Goal: Information Seeking & Learning: Learn about a topic

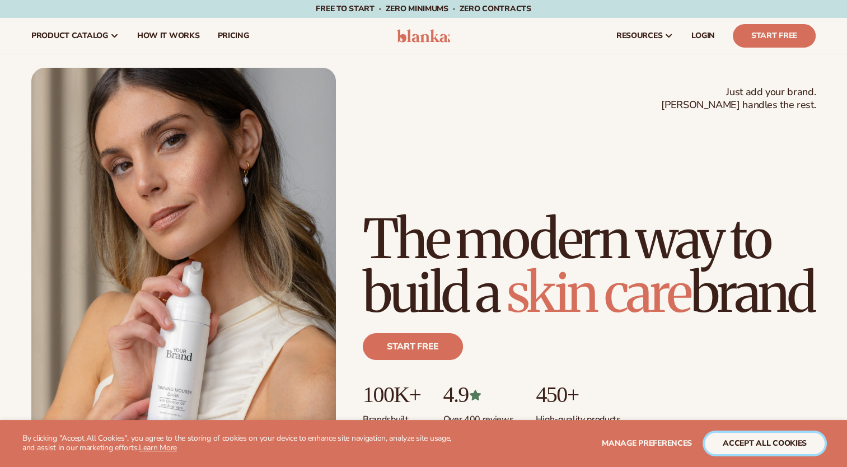
click at [778, 447] on button "accept all cookies" at bounding box center [765, 443] width 120 height 21
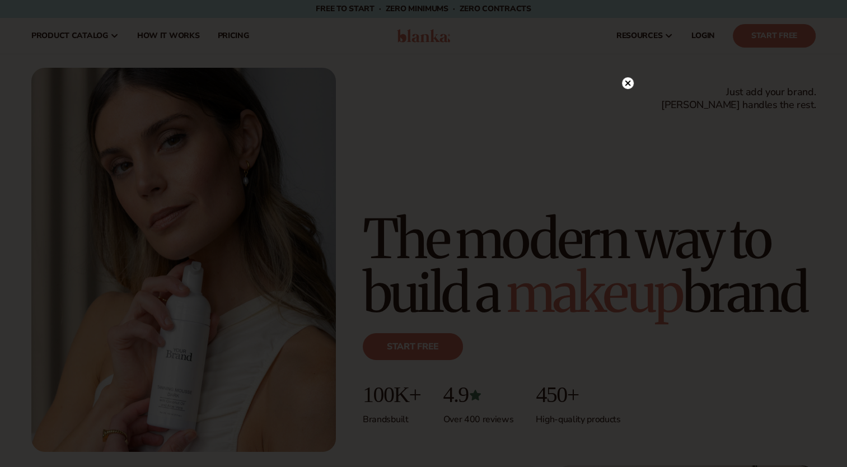
click at [631, 85] on circle at bounding box center [628, 83] width 12 height 12
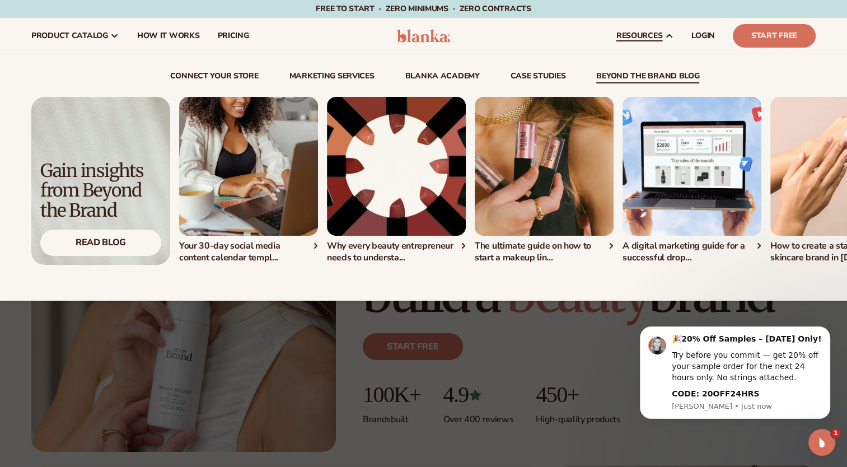
click at [656, 34] on span "resources" at bounding box center [640, 35] width 46 height 9
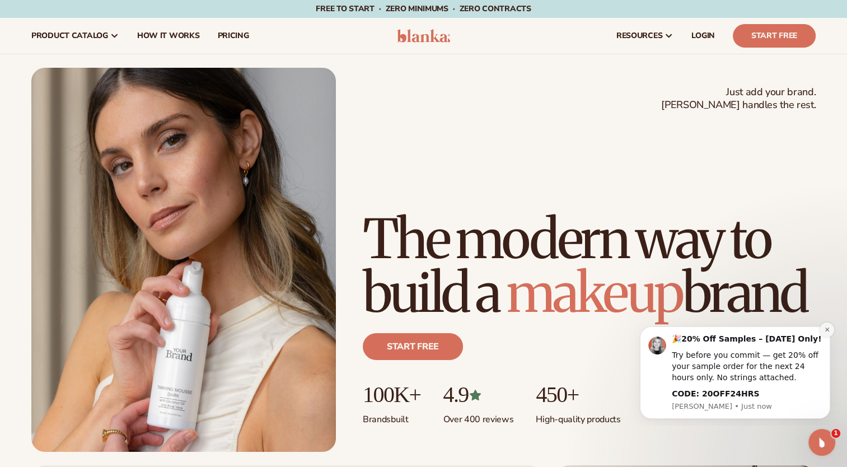
click at [825, 330] on icon "Dismiss notification" at bounding box center [827, 329] width 6 height 6
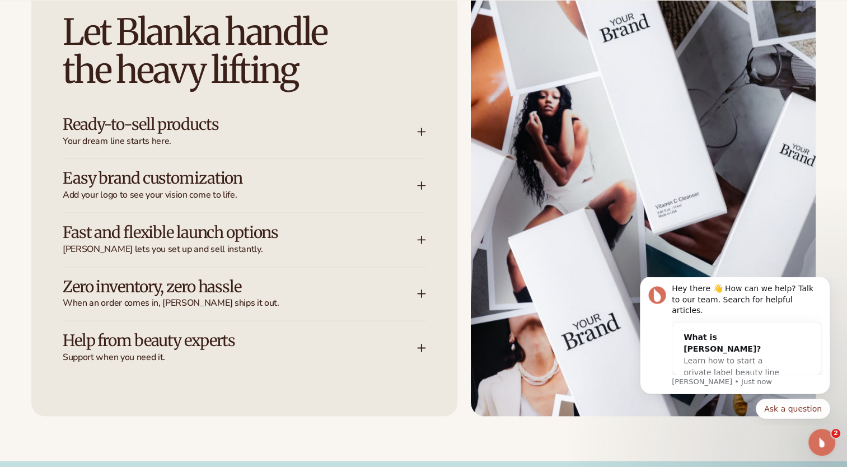
scroll to position [1456, 0]
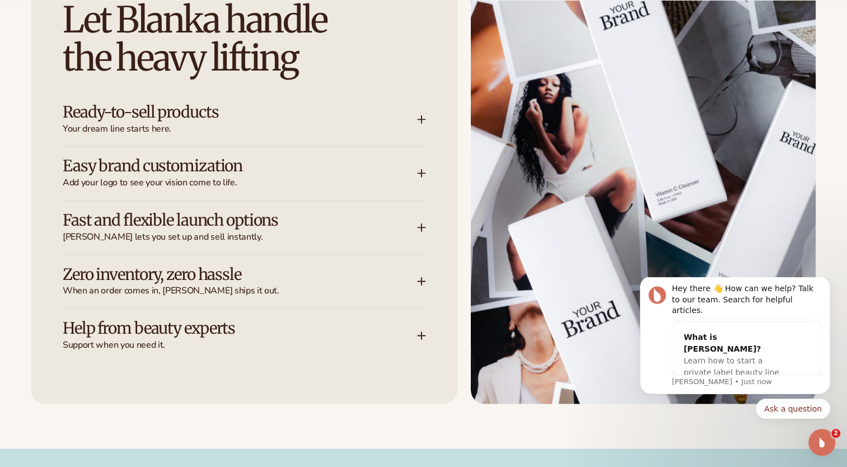
click at [418, 117] on icon at bounding box center [421, 119] width 9 height 9
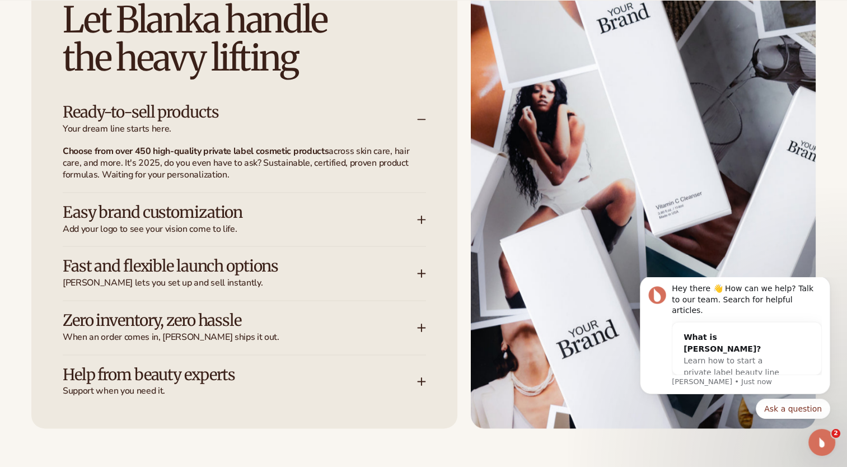
click at [418, 117] on icon at bounding box center [421, 119] width 9 height 9
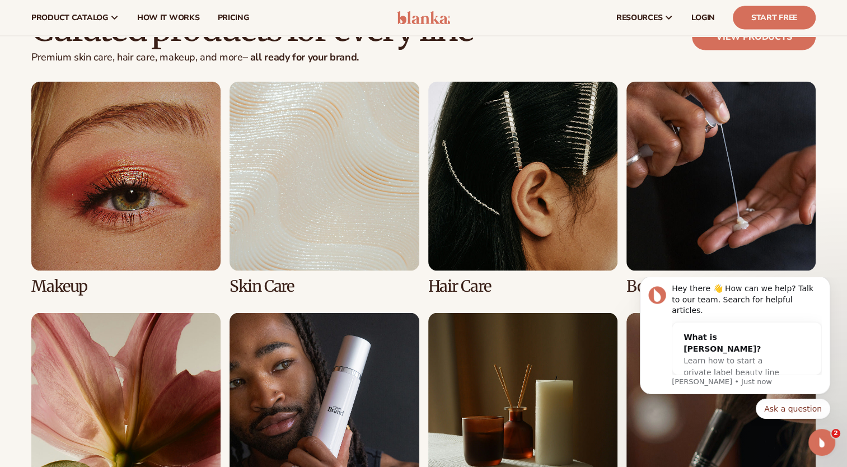
scroll to position [2128, 0]
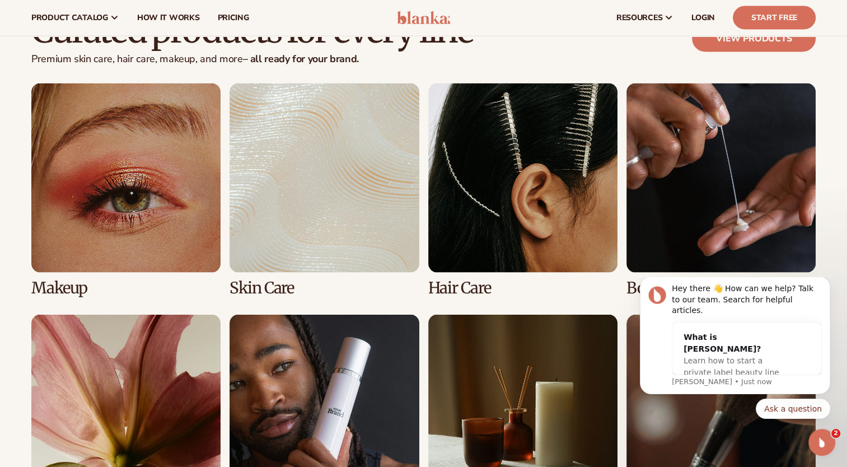
click at [326, 178] on link "2 / 8" at bounding box center [324, 189] width 189 height 213
click at [294, 221] on link "2 / 8" at bounding box center [324, 189] width 189 height 213
click at [267, 287] on link "2 / 8" at bounding box center [324, 189] width 189 height 213
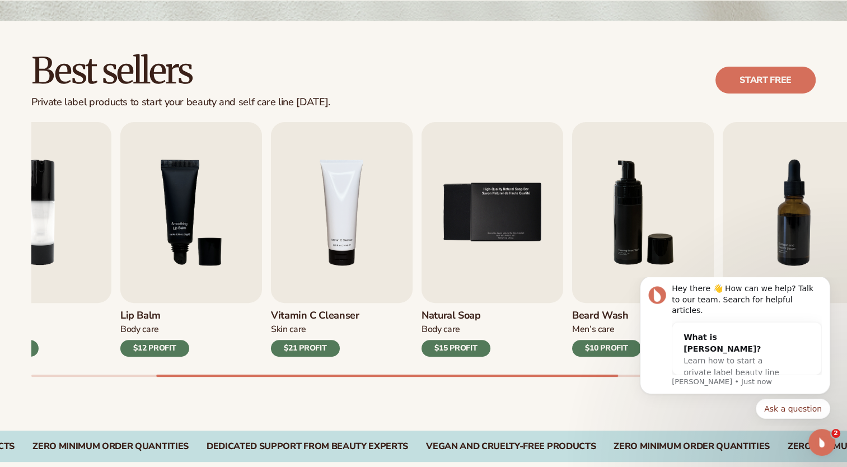
click at [558, 382] on div "Best sellers Private label products to start your beauty and self care line tod…" at bounding box center [423, 226] width 847 height 410
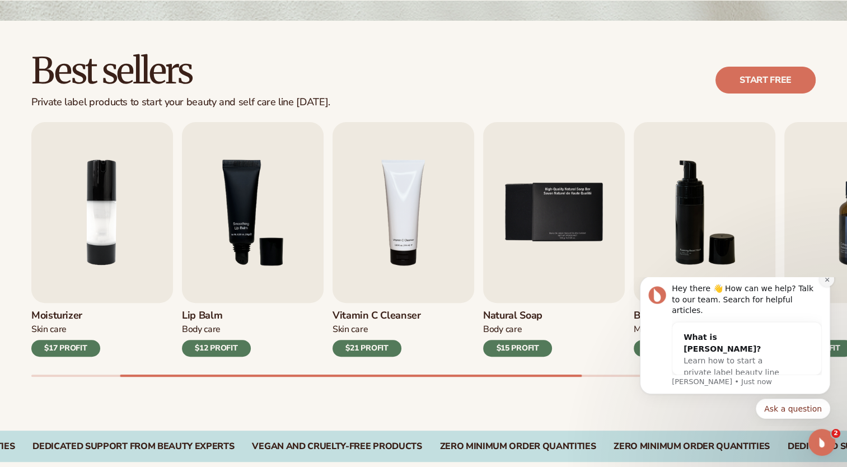
click at [828, 287] on button "Dismiss notification" at bounding box center [827, 279] width 15 height 15
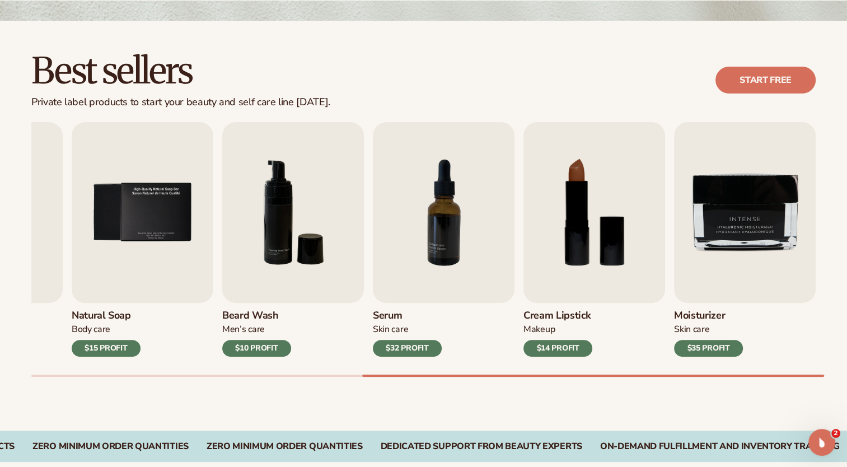
click at [741, 377] on div "Best sellers Private label products to start your beauty and self care line tod…" at bounding box center [423, 226] width 847 height 410
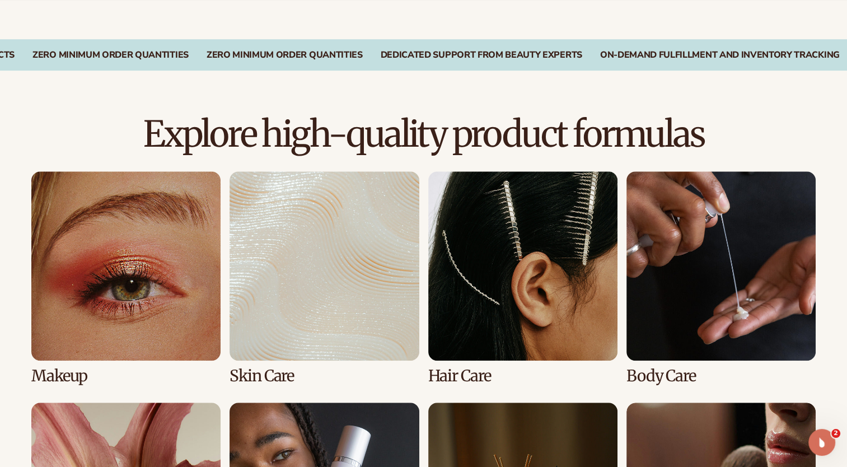
scroll to position [672, 0]
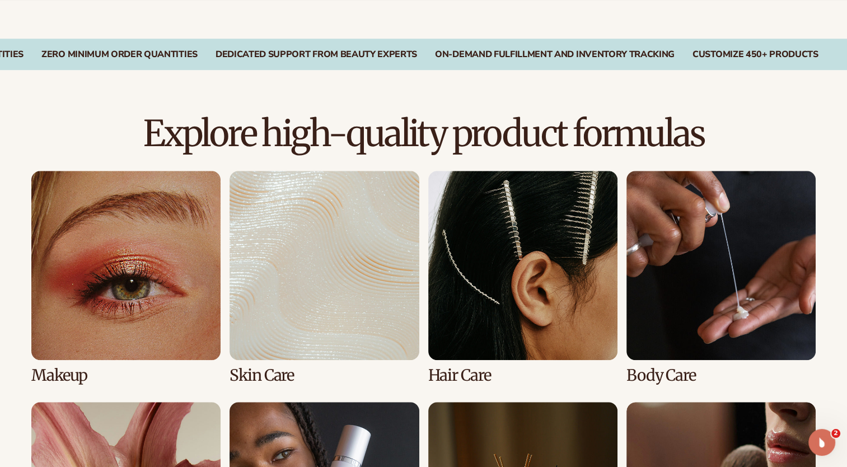
click at [275, 379] on link "2 / 8" at bounding box center [324, 277] width 189 height 213
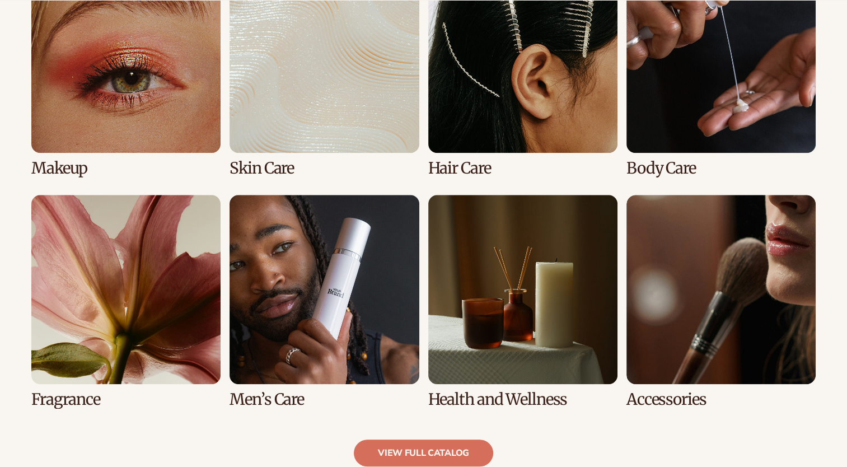
scroll to position [896, 0]
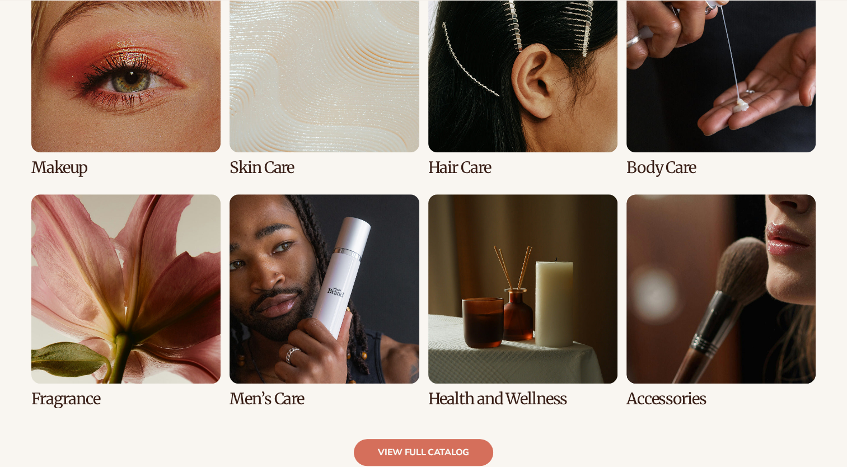
click at [329, 80] on link "2 / 8" at bounding box center [324, 69] width 189 height 213
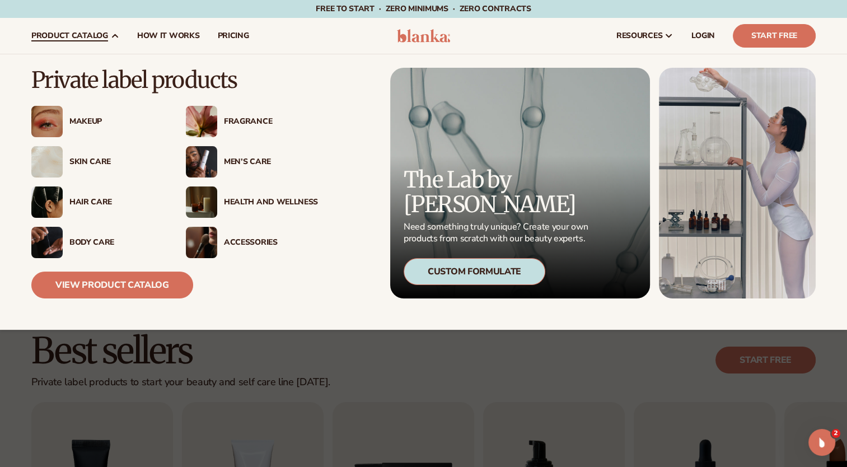
click at [57, 167] on img at bounding box center [46, 161] width 31 height 31
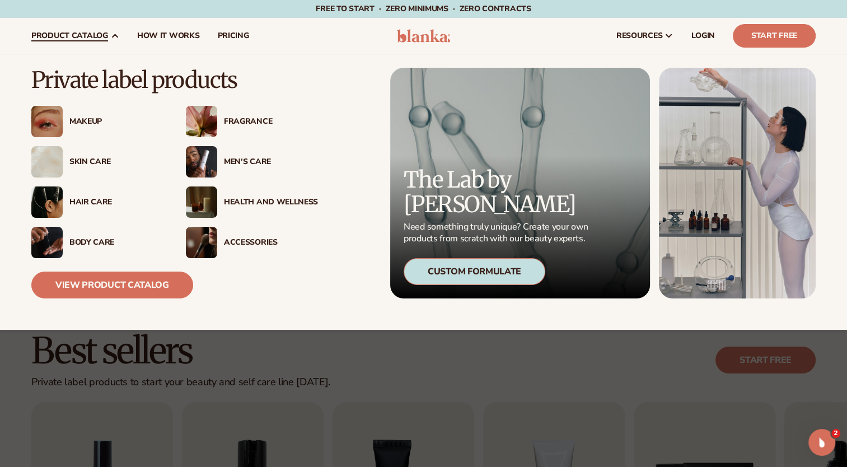
click at [45, 123] on img at bounding box center [46, 121] width 31 height 31
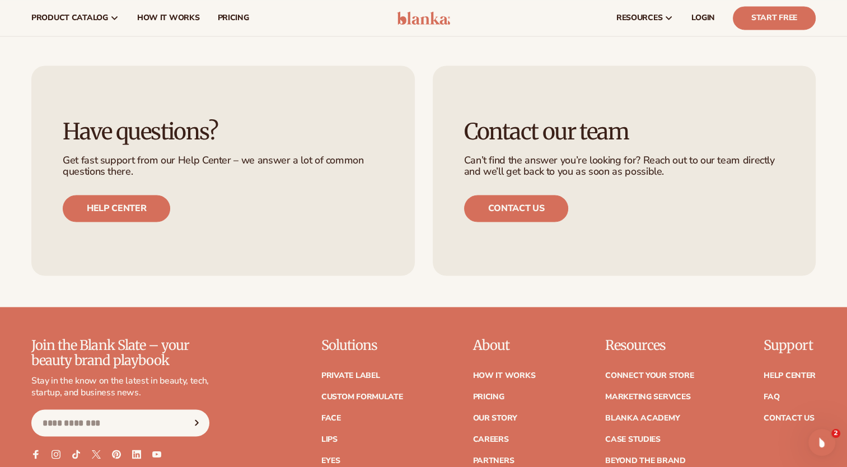
scroll to position [1991, 0]
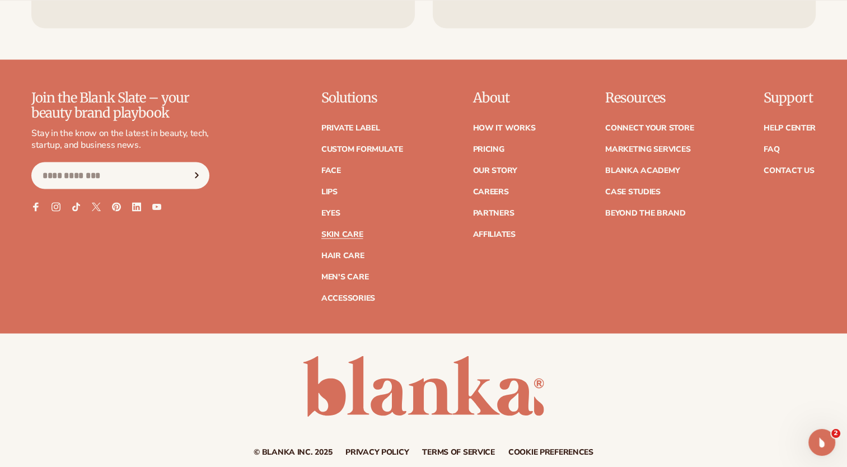
click at [336, 232] on link "Skin Care" at bounding box center [341, 234] width 41 height 8
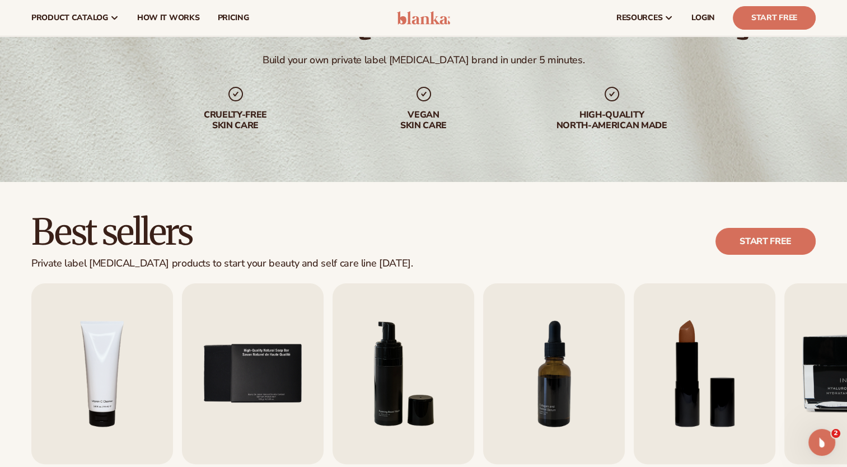
scroll to position [56, 0]
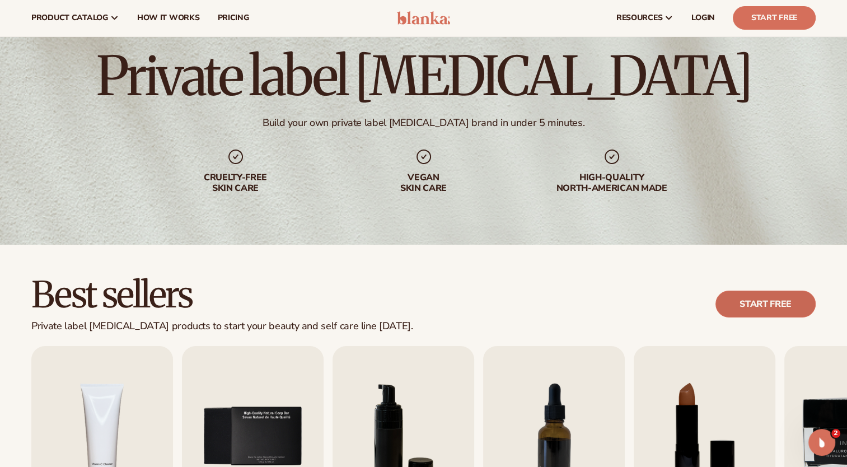
click at [764, 303] on link "Start free" at bounding box center [766, 304] width 100 height 27
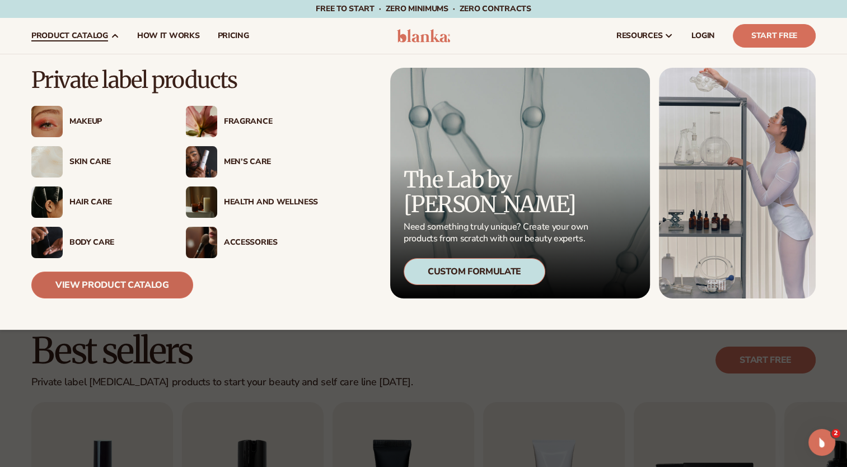
click at [148, 279] on link "View Product Catalog" at bounding box center [112, 285] width 162 height 27
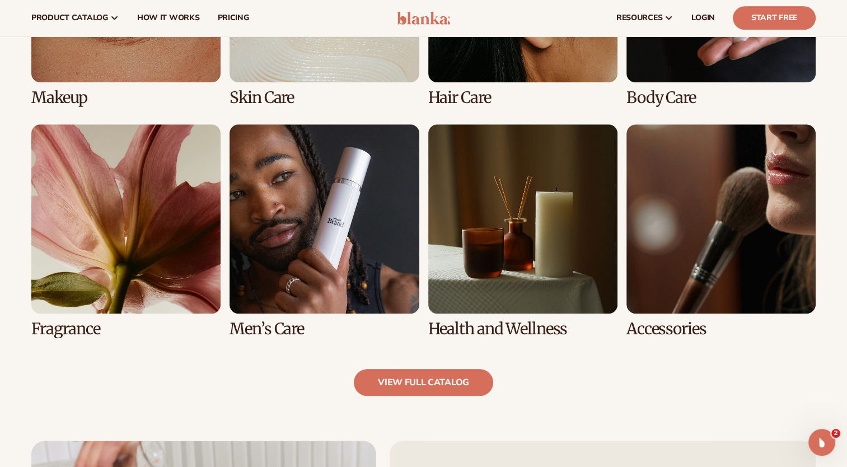
scroll to position [927, 0]
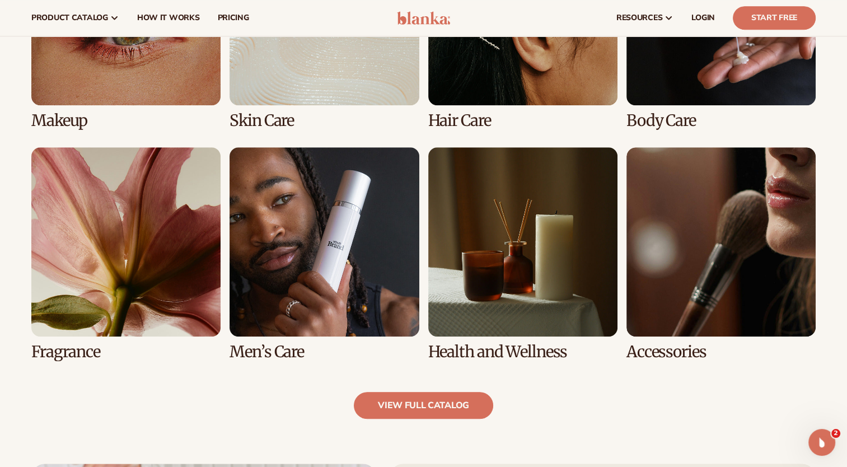
click at [114, 265] on link "5 / 8" at bounding box center [125, 253] width 189 height 213
click at [78, 316] on link "5 / 8" at bounding box center [125, 253] width 189 height 213
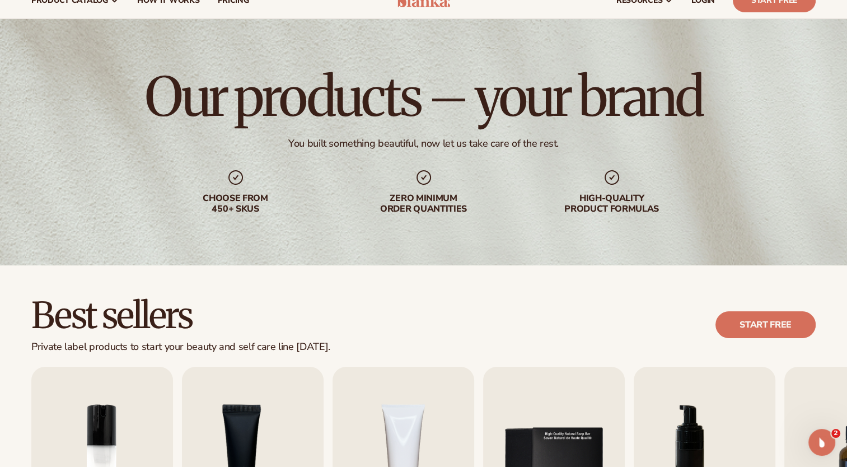
scroll to position [56, 0]
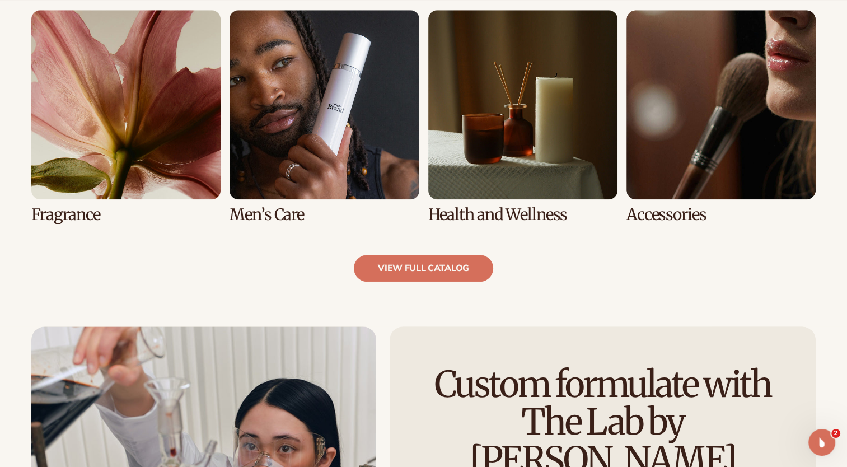
click at [68, 216] on link "5 / 8" at bounding box center [125, 116] width 189 height 213
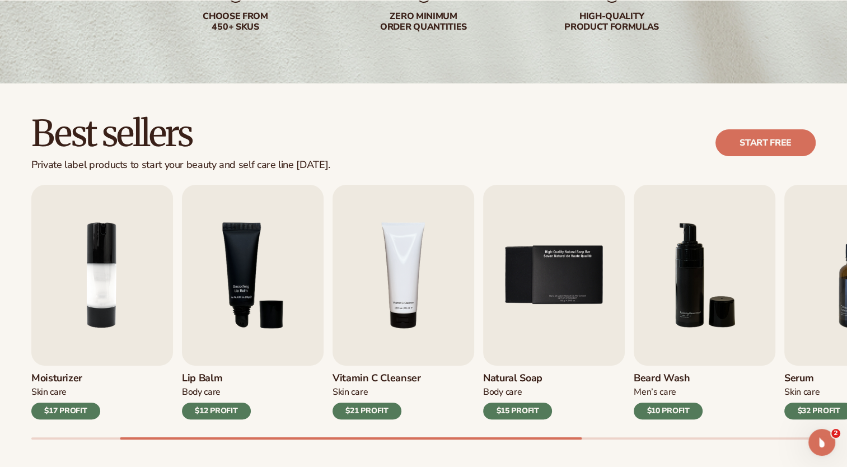
scroll to position [336, 0]
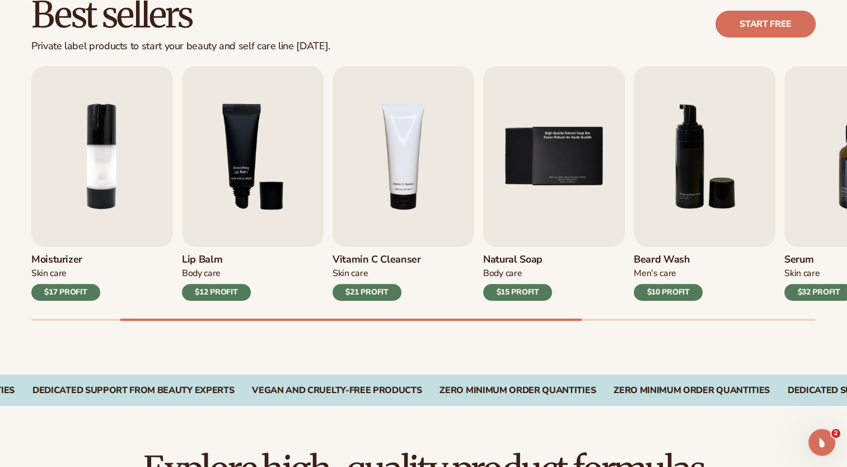
drag, startPoint x: 223, startPoint y: 316, endPoint x: 353, endPoint y: 293, distance: 131.8
click at [311, 316] on div "Lip Gloss Makeup $16 PROFIT Moisturizer [MEDICAL_DATA] $17 PROFIT [MEDICAL_DATA…" at bounding box center [439, 193] width 816 height 255
click at [550, 138] on img "5 / 9" at bounding box center [554, 156] width 142 height 181
click at [562, 171] on img "5 / 9" at bounding box center [554, 156] width 142 height 181
click at [515, 289] on div "$15 PROFIT" at bounding box center [517, 292] width 69 height 17
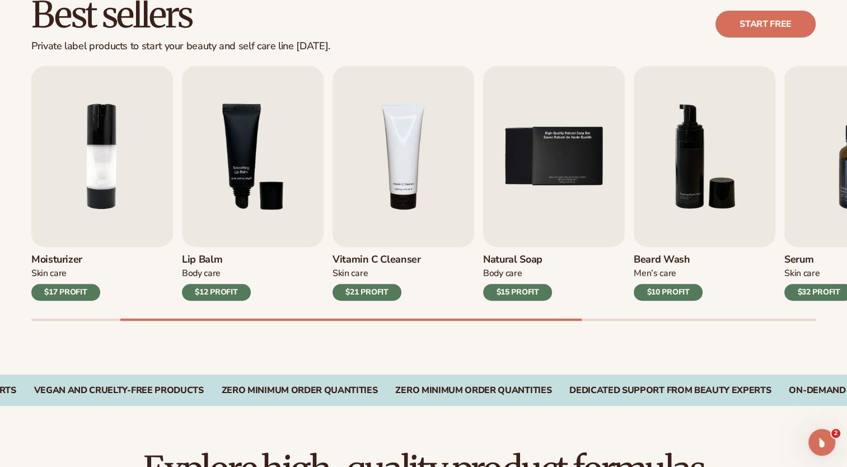
click at [506, 263] on h3 "Natural Soap" at bounding box center [517, 260] width 69 height 12
click at [531, 175] on img "5 / 9" at bounding box center [554, 156] width 142 height 181
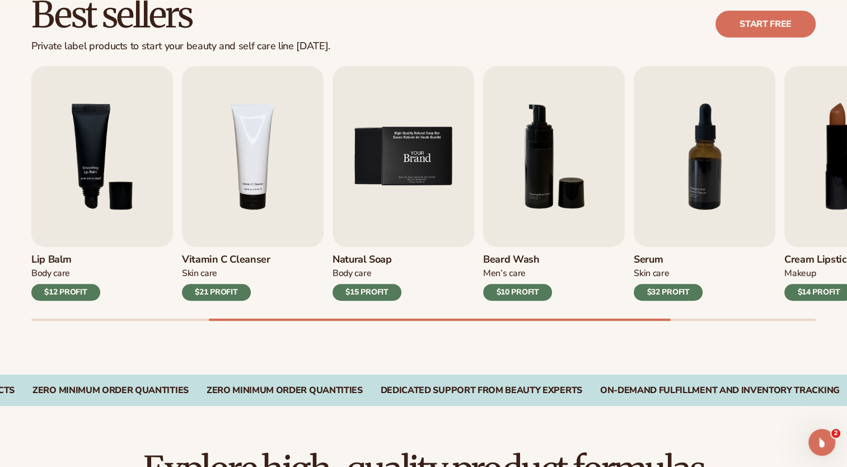
click at [413, 154] on img "5 / 9" at bounding box center [404, 156] width 142 height 181
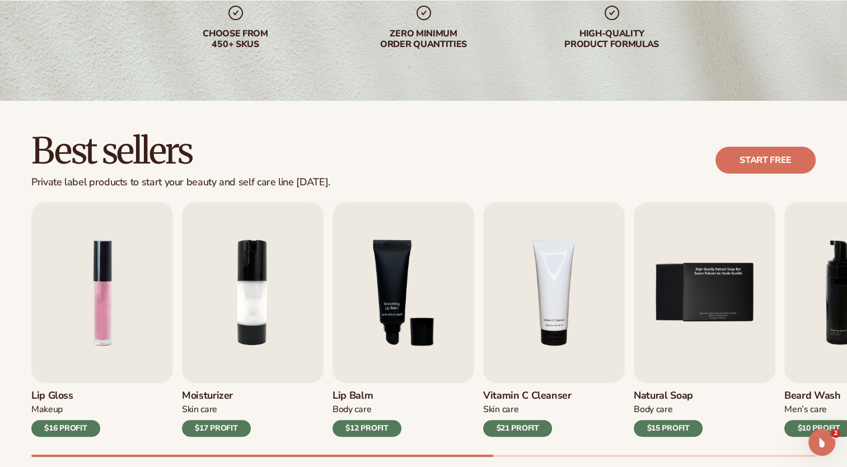
scroll to position [280, 0]
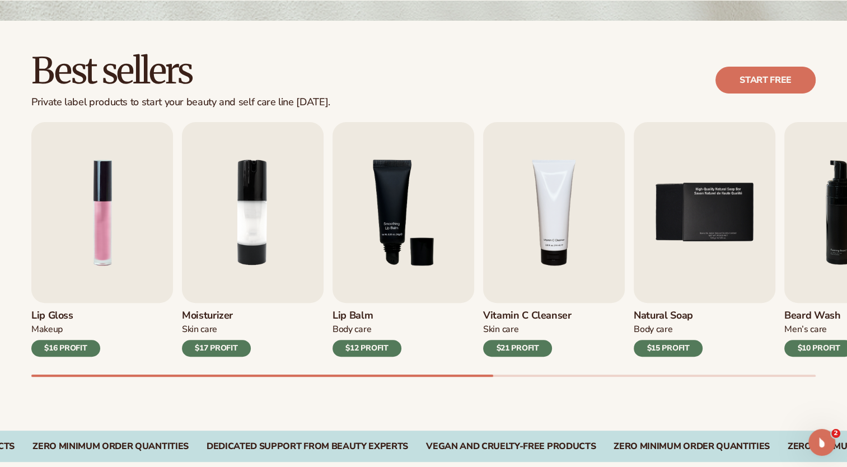
click at [230, 239] on div "Lip Gloss Makeup $16 PROFIT Moisturizer [MEDICAL_DATA] $17 PROFIT [MEDICAL_DATA…" at bounding box center [439, 249] width 816 height 255
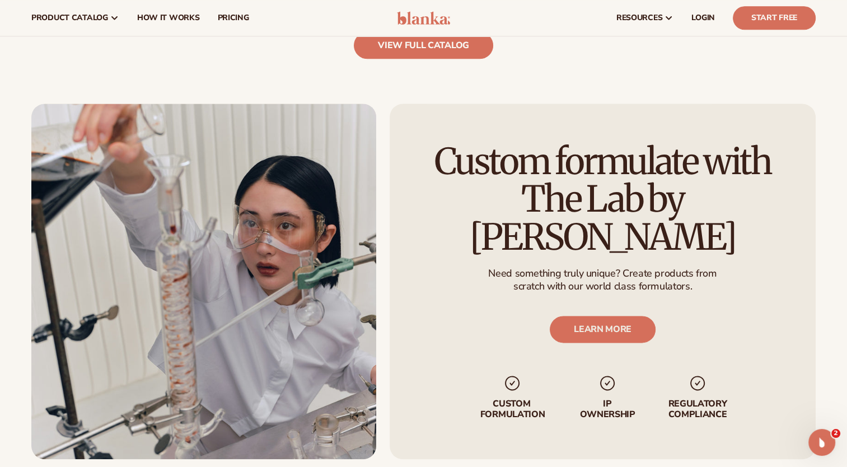
scroll to position [1176, 0]
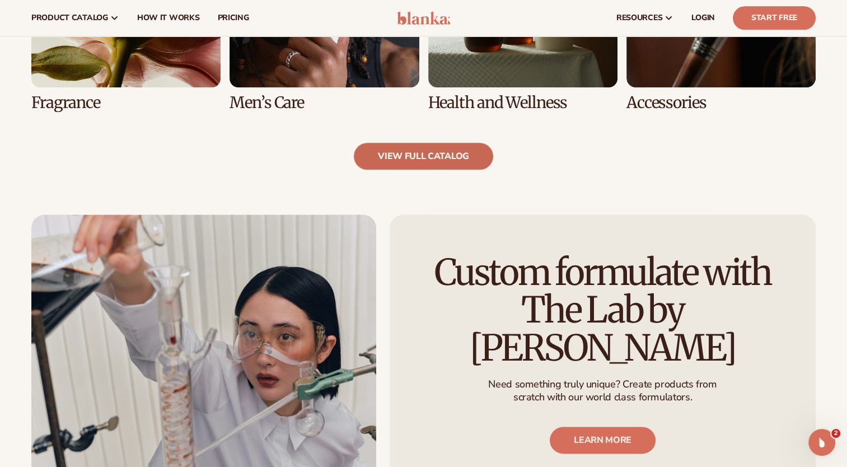
click at [441, 165] on link "view full catalog" at bounding box center [423, 156] width 139 height 27
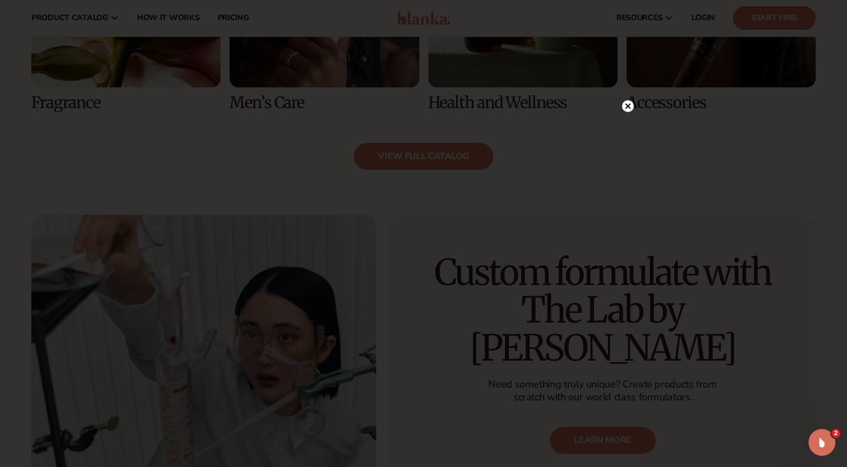
click at [628, 103] on circle at bounding box center [628, 106] width 12 height 12
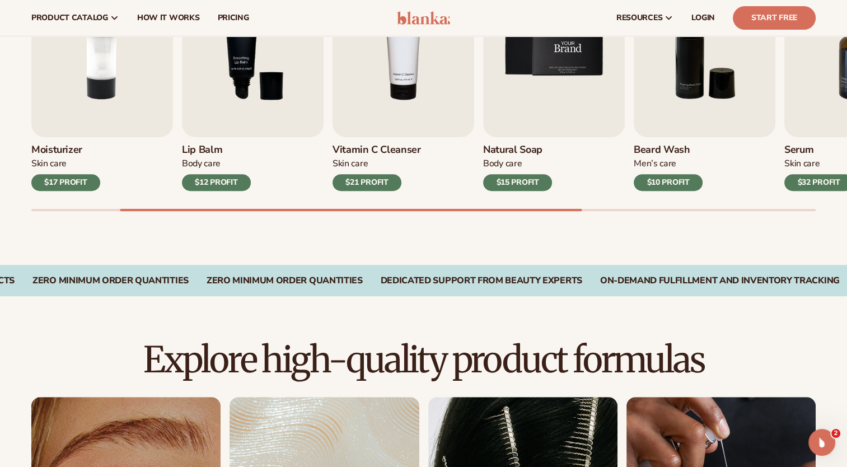
scroll to position [392, 0]
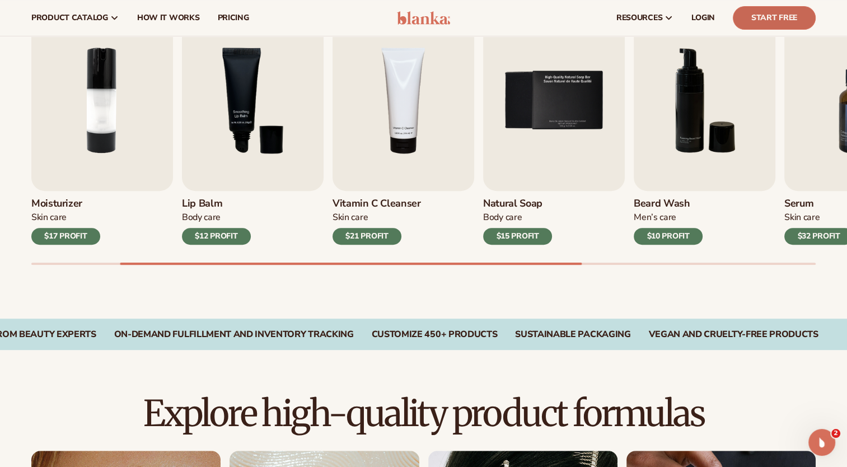
click at [786, 18] on link "Start Free" at bounding box center [774, 18] width 83 height 24
